Goal: Communication & Community: Ask a question

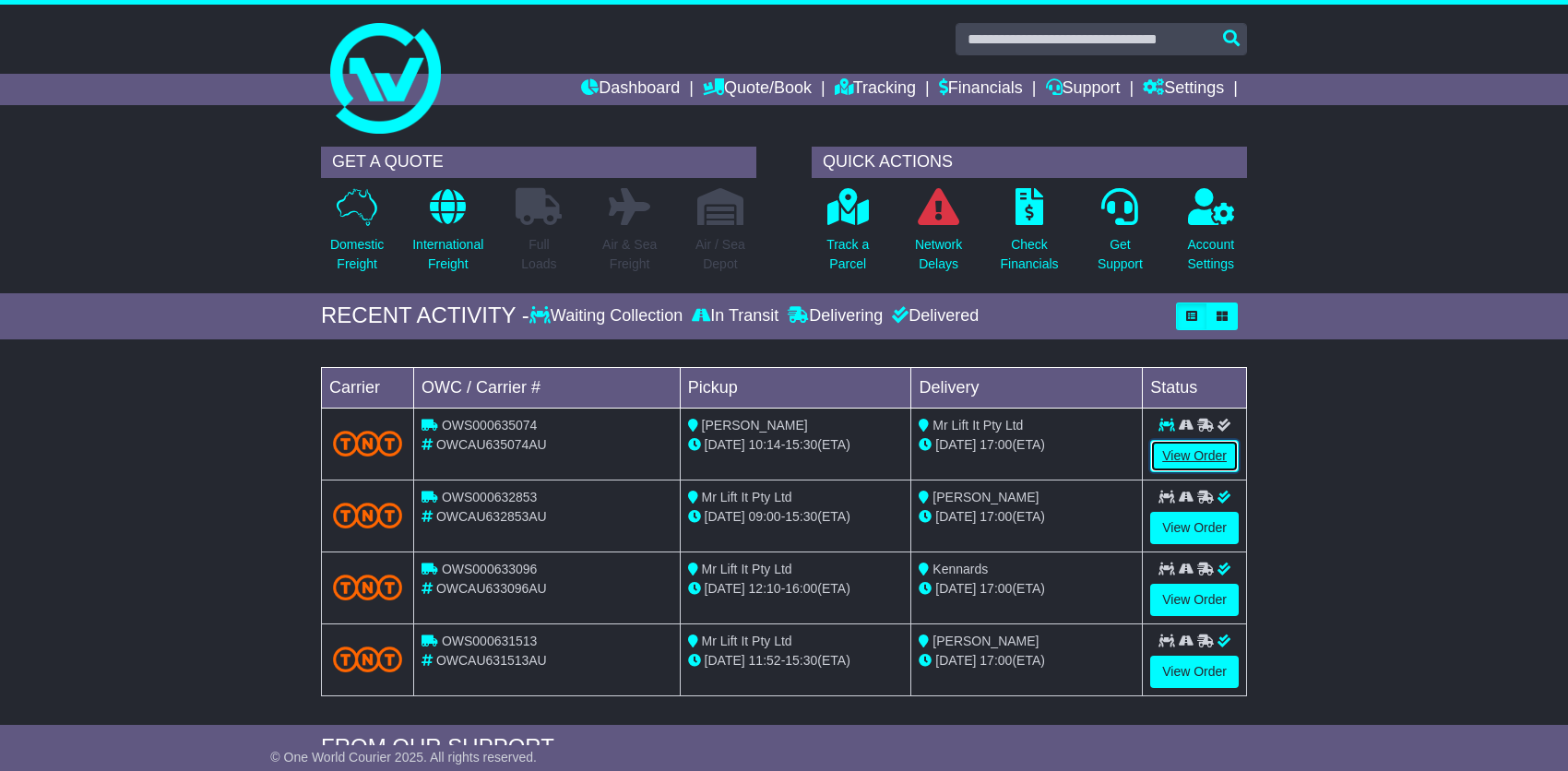
click at [1206, 456] on link "View Order" at bounding box center [1194, 456] width 89 height 32
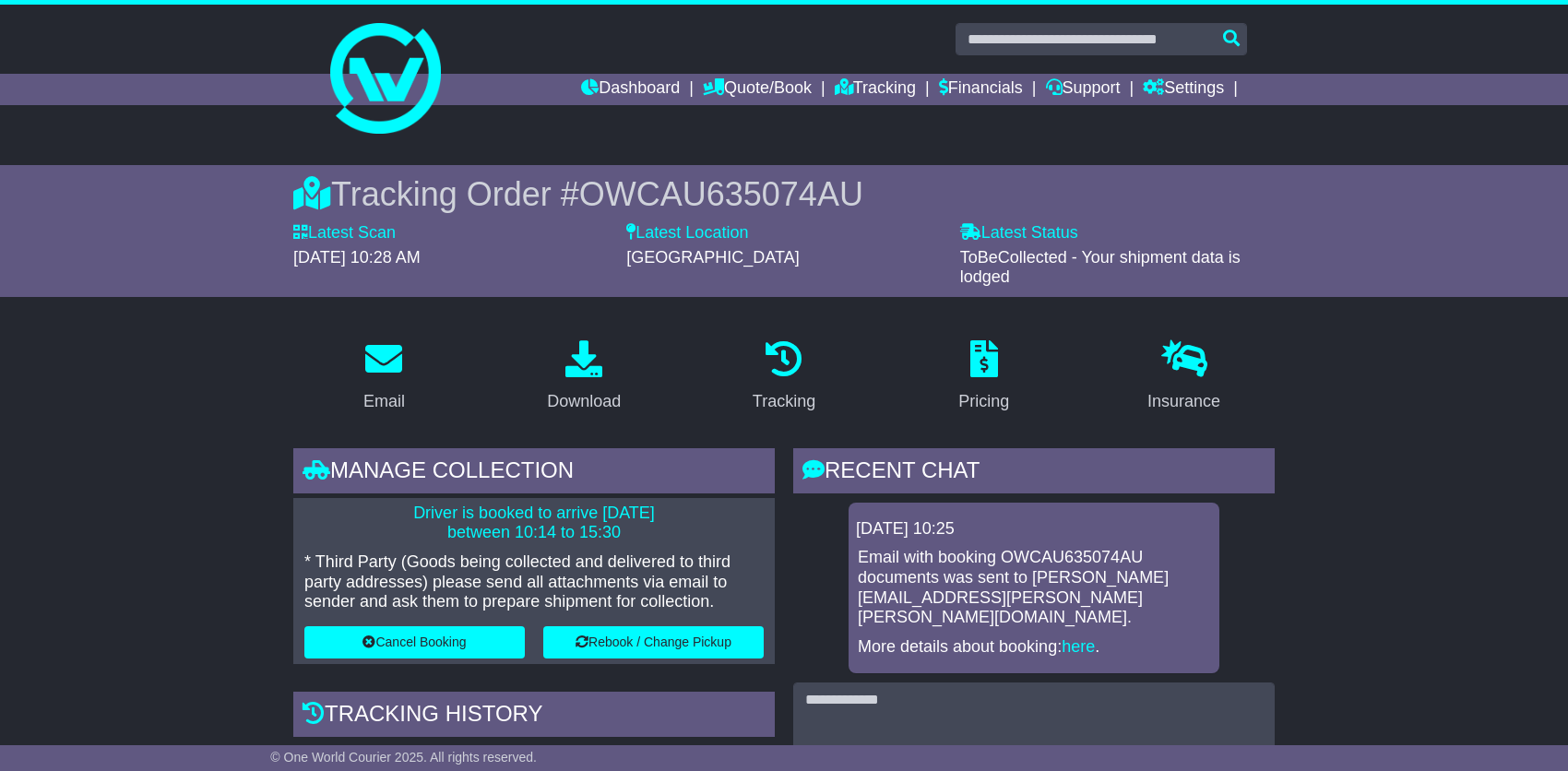
scroll to position [369, 0]
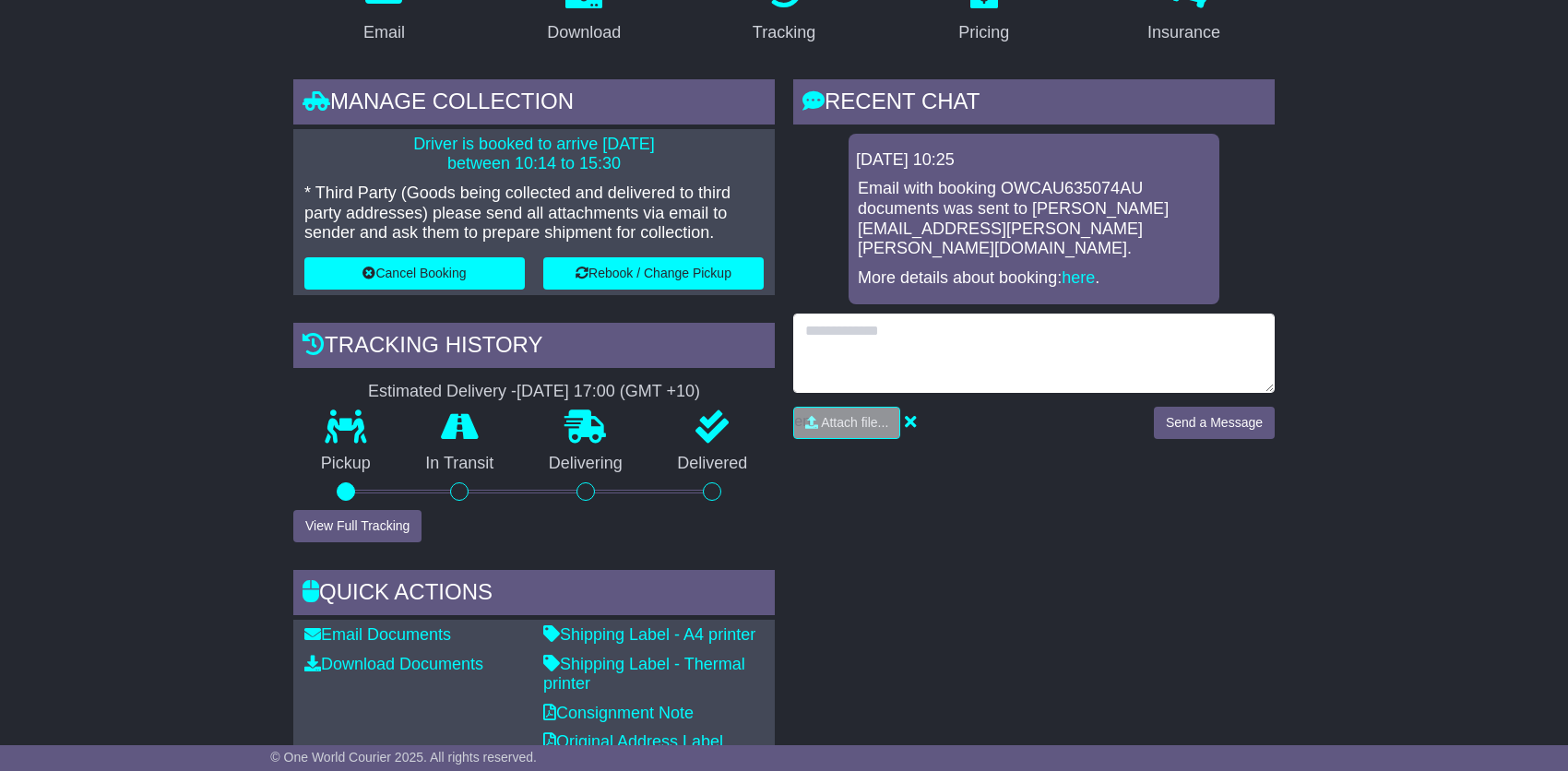
click at [960, 314] on textarea at bounding box center [1034, 353] width 482 height 79
type textarea "**********"
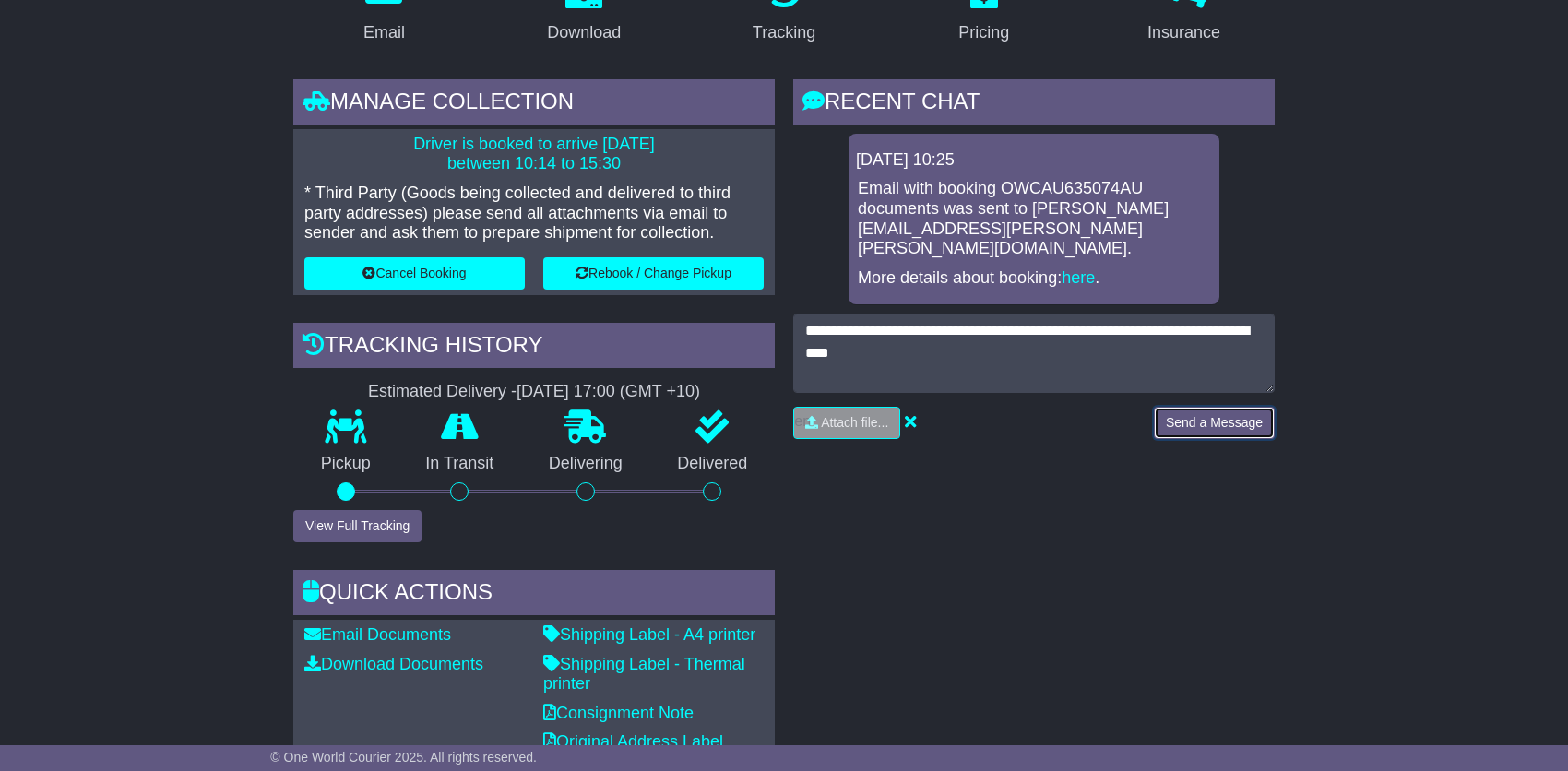
click at [1221, 407] on button "Send a Message" at bounding box center [1213, 423] width 121 height 32
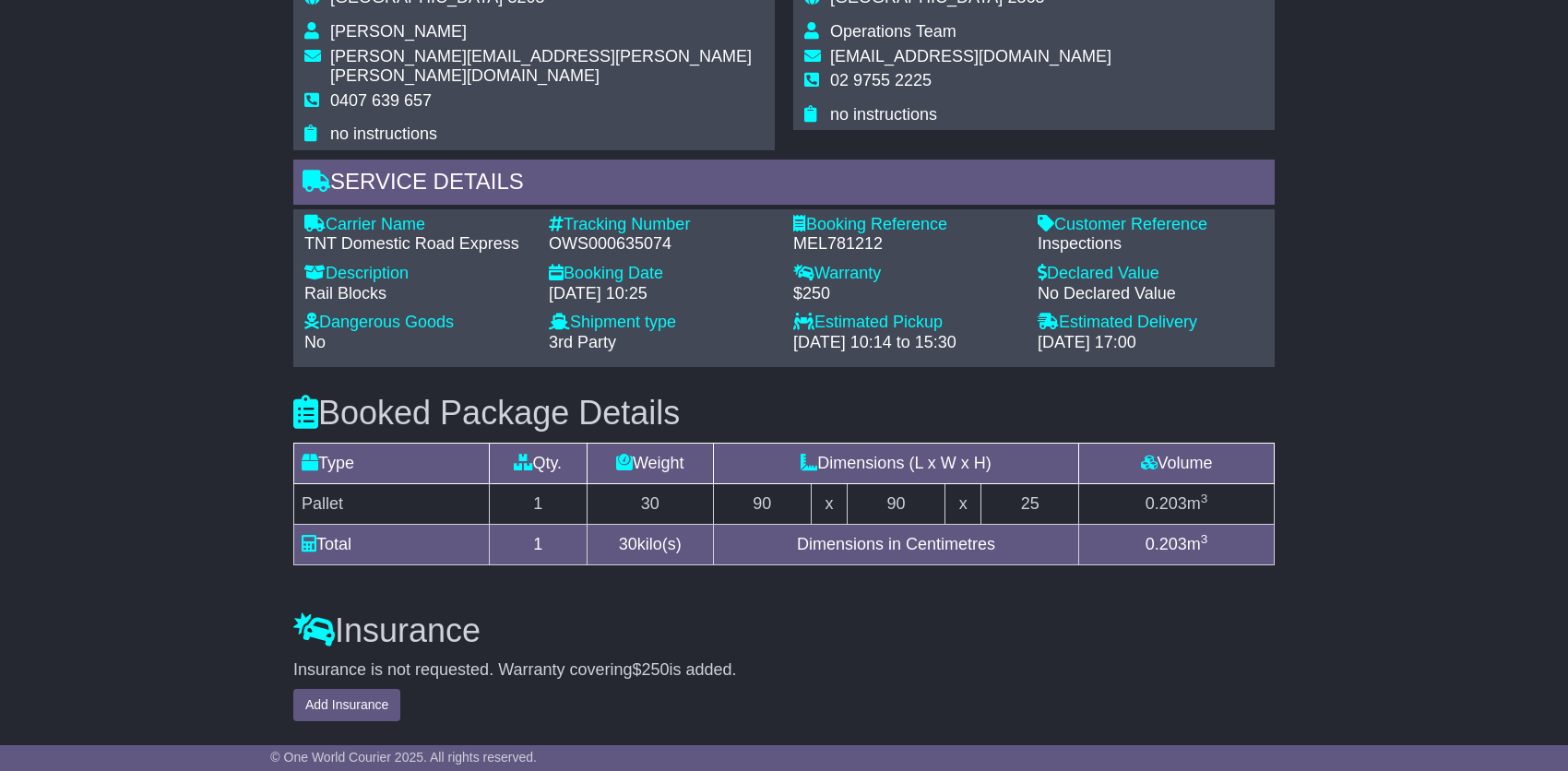
scroll to position [1213, 0]
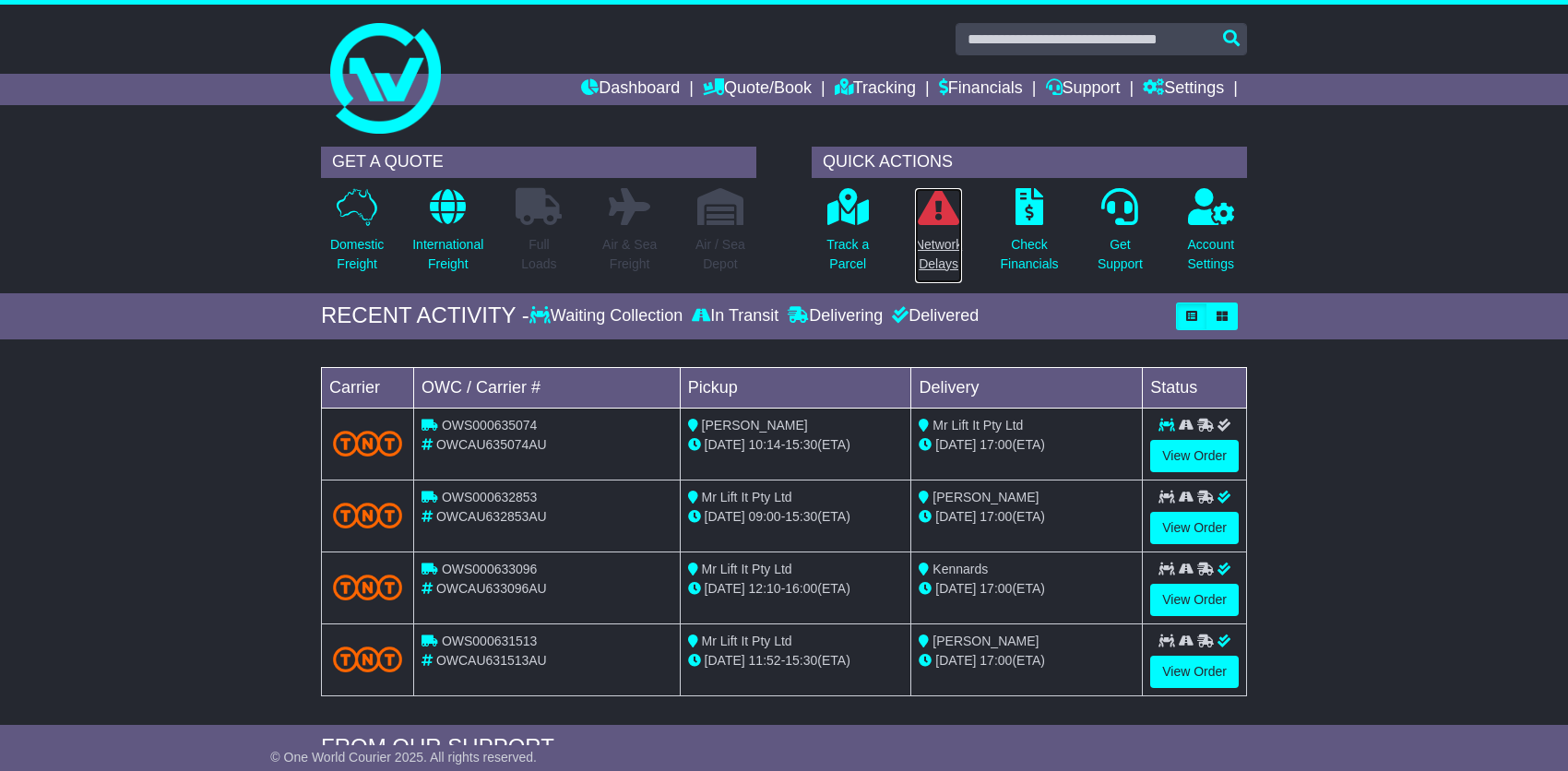
click at [931, 217] on icon at bounding box center [938, 206] width 42 height 37
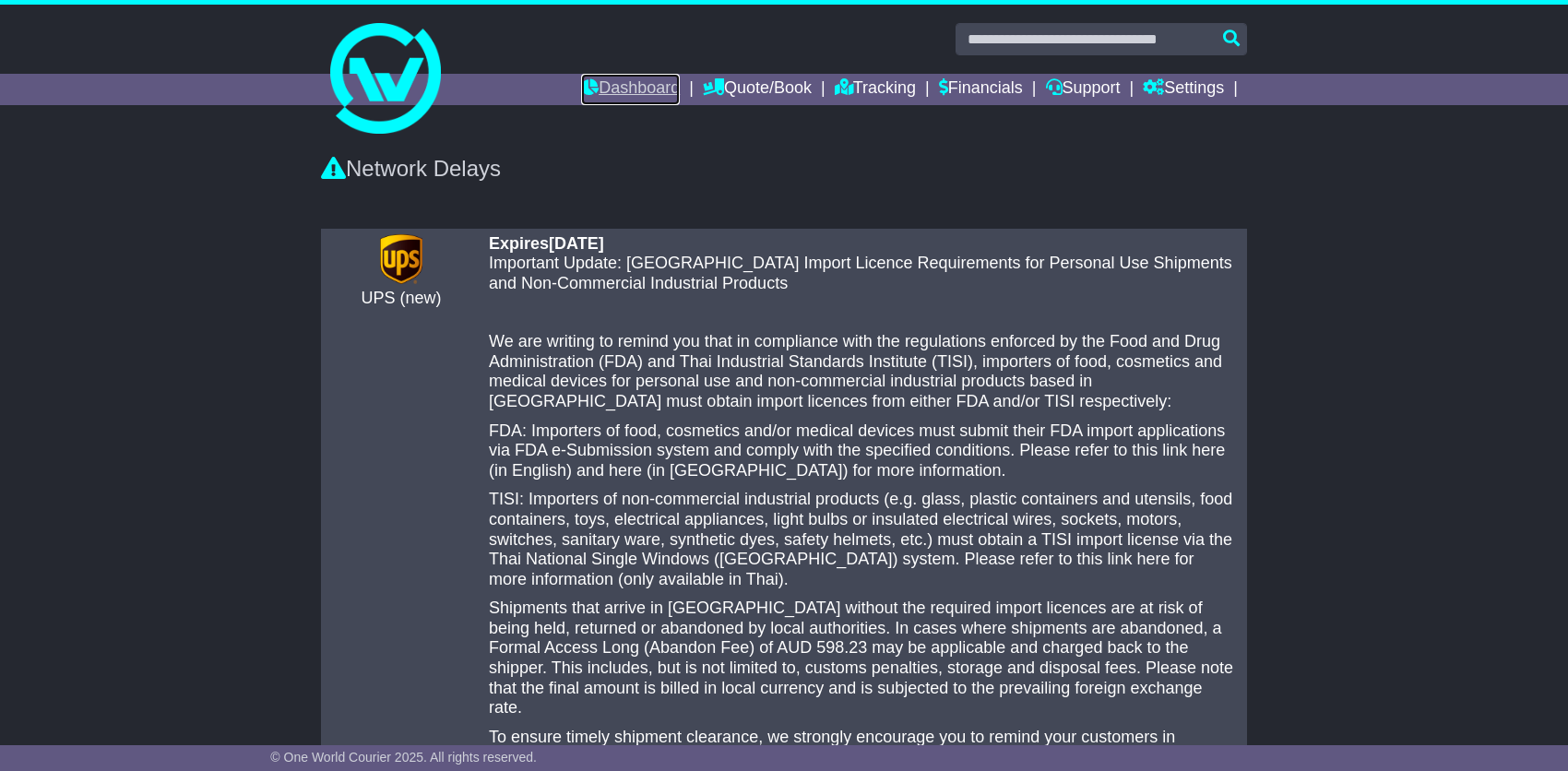
click at [628, 81] on link "Dashboard" at bounding box center [630, 89] width 99 height 31
